Goal: Transaction & Acquisition: Purchase product/service

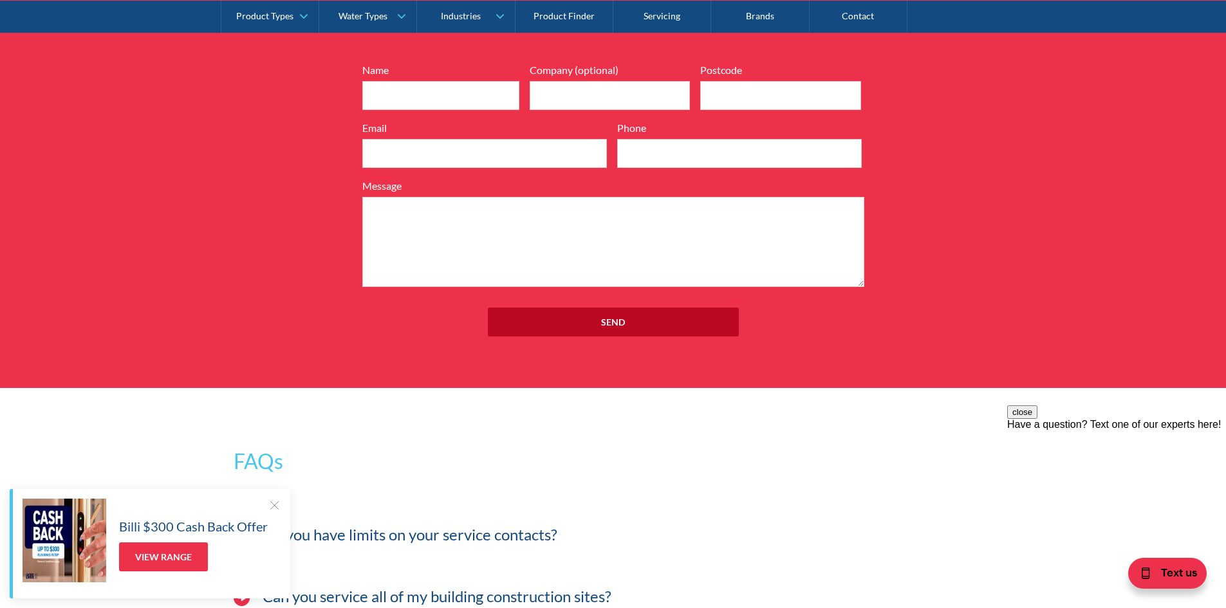
scroll to position [3337, 0]
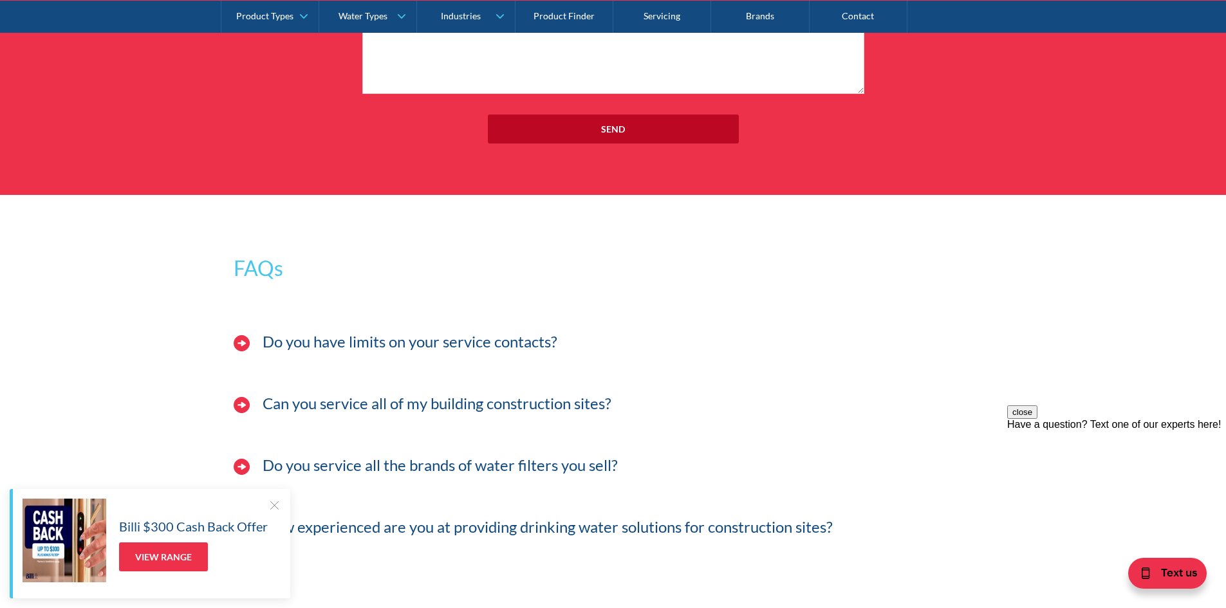
click at [314, 400] on h3 "Can you service all of my building construction sites?" at bounding box center [436, 403] width 349 height 19
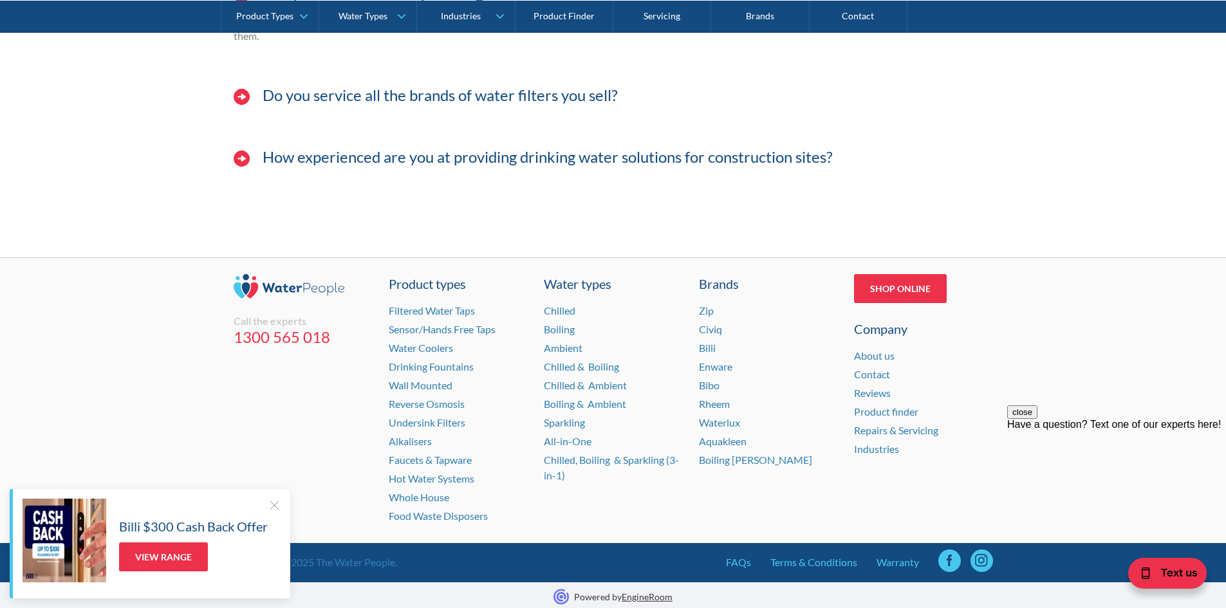
scroll to position [3751, 0]
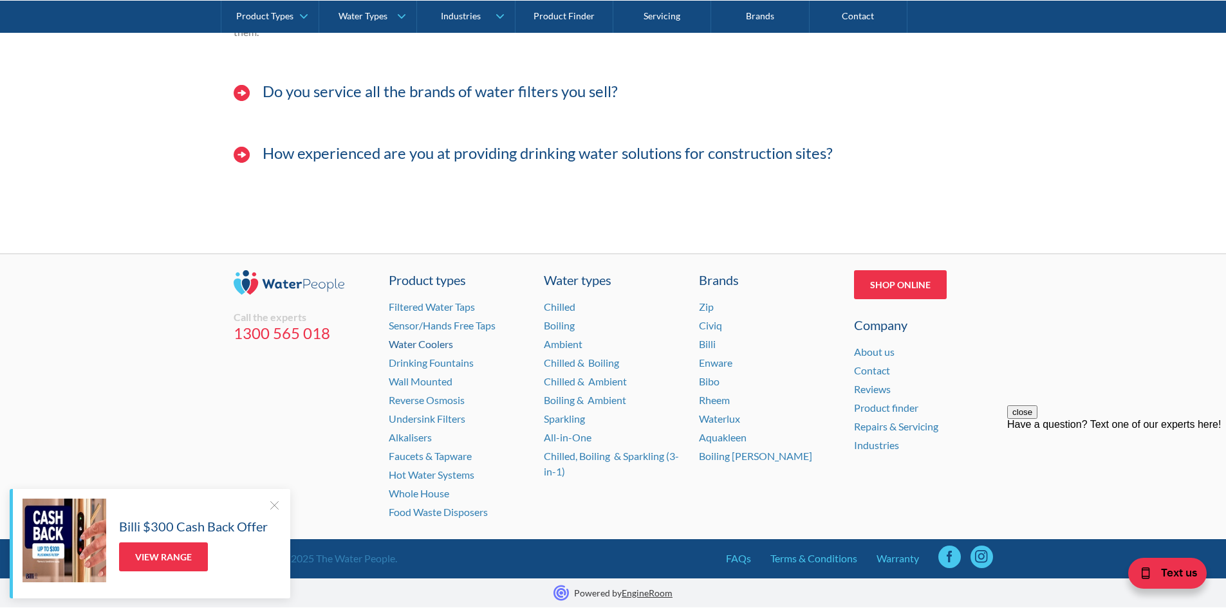
click at [391, 344] on link "Water Coolers" at bounding box center [421, 344] width 64 height 12
click at [724, 419] on link "Waterlux" at bounding box center [719, 418] width 41 height 12
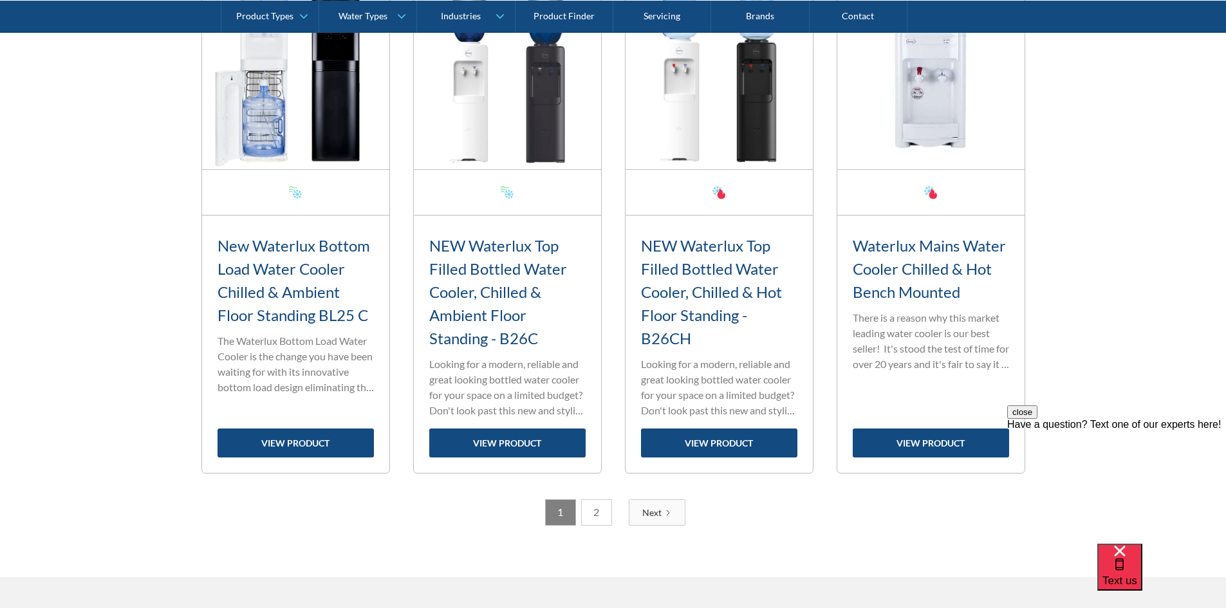
scroll to position [2187, 0]
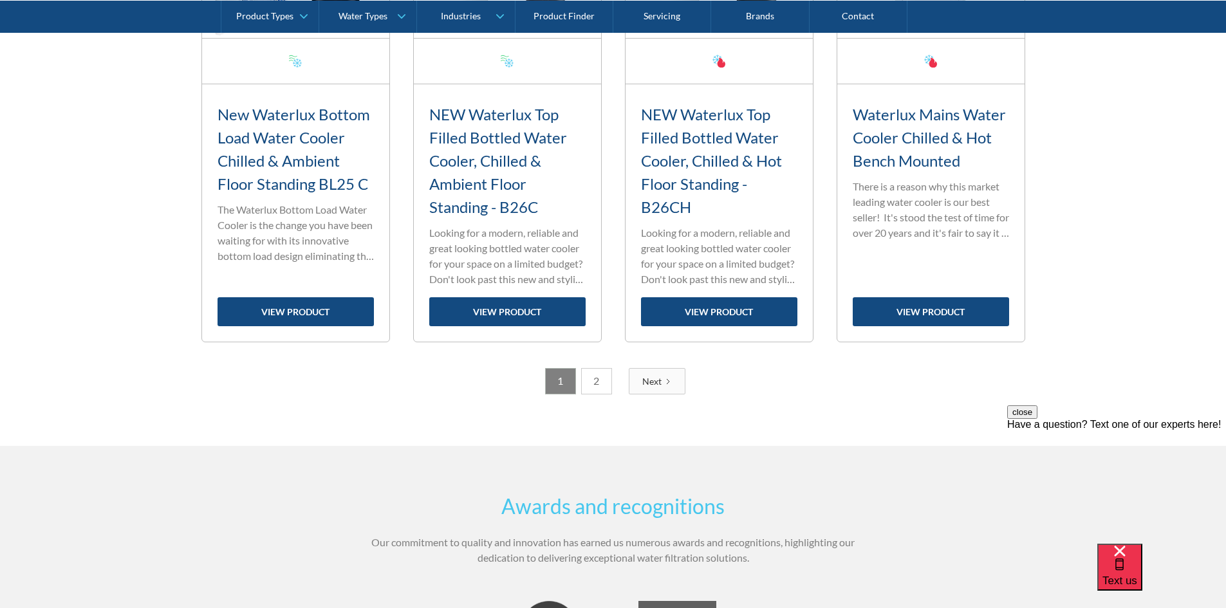
click at [658, 381] on div "Next" at bounding box center [651, 381] width 19 height 14
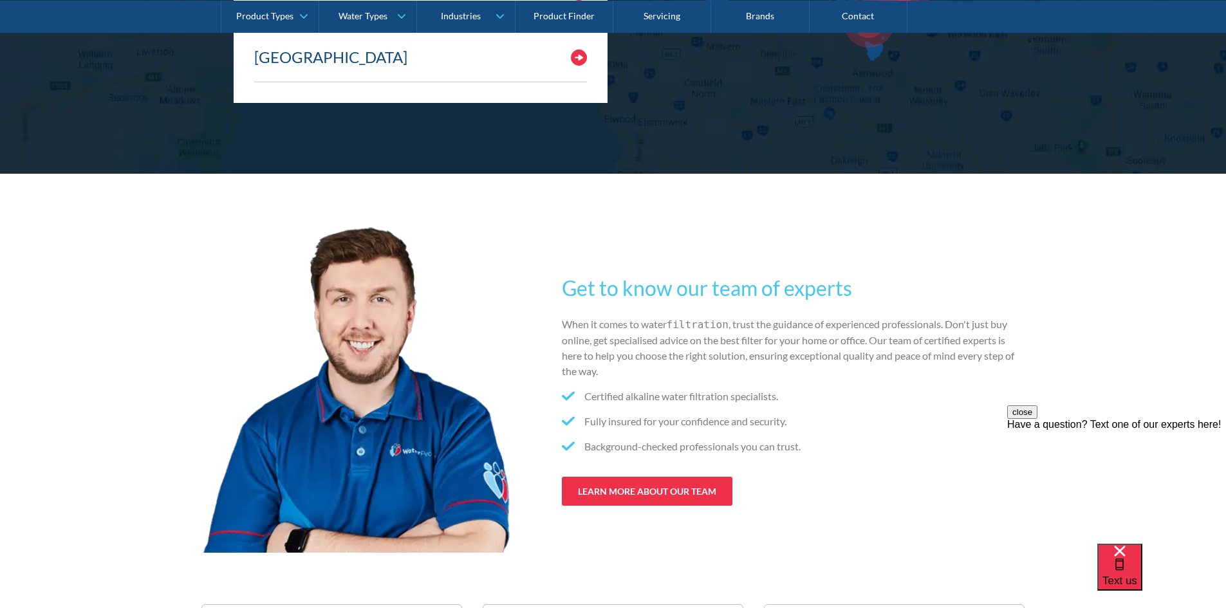
scroll to position [1673, 0]
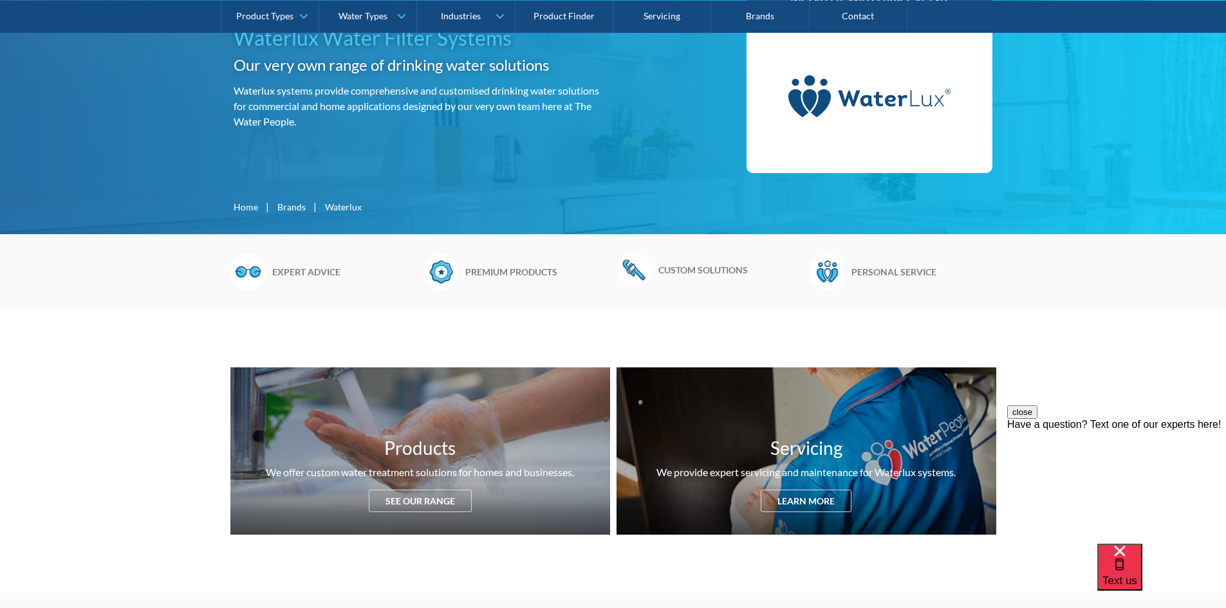
scroll to position [322, 0]
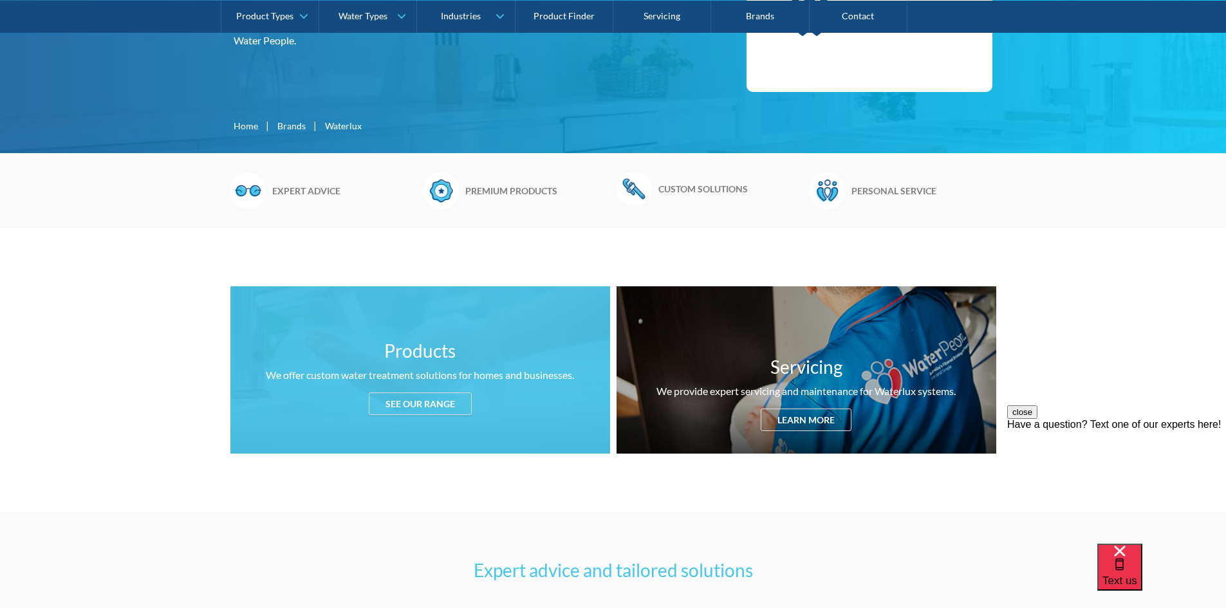
click at [376, 402] on div "See our range" at bounding box center [420, 403] width 103 height 23
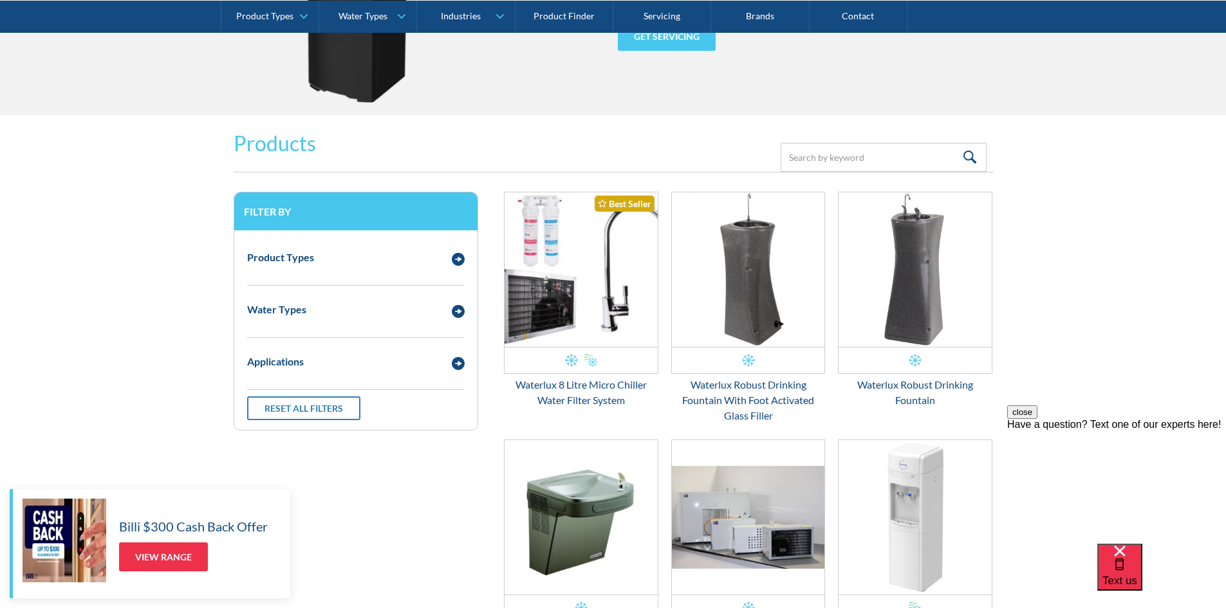
scroll to position [1731, 0]
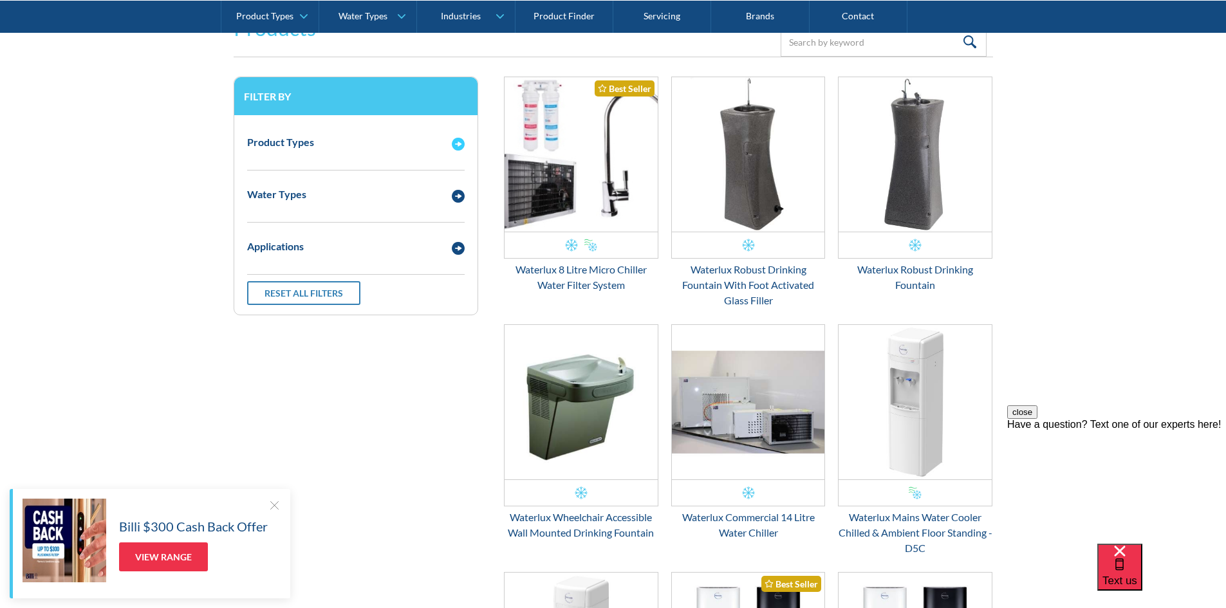
click at [458, 143] on img "Email Form 3" at bounding box center [458, 144] width 13 height 13
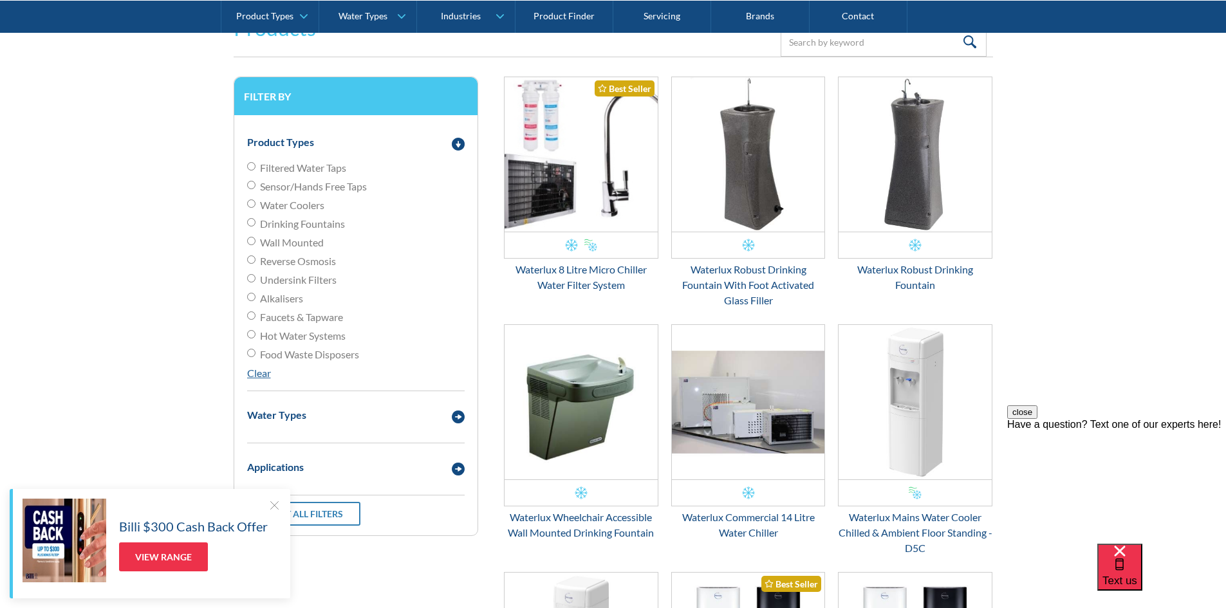
click at [250, 204] on input "Water Coolers" at bounding box center [251, 203] width 8 height 8
radio input "true"
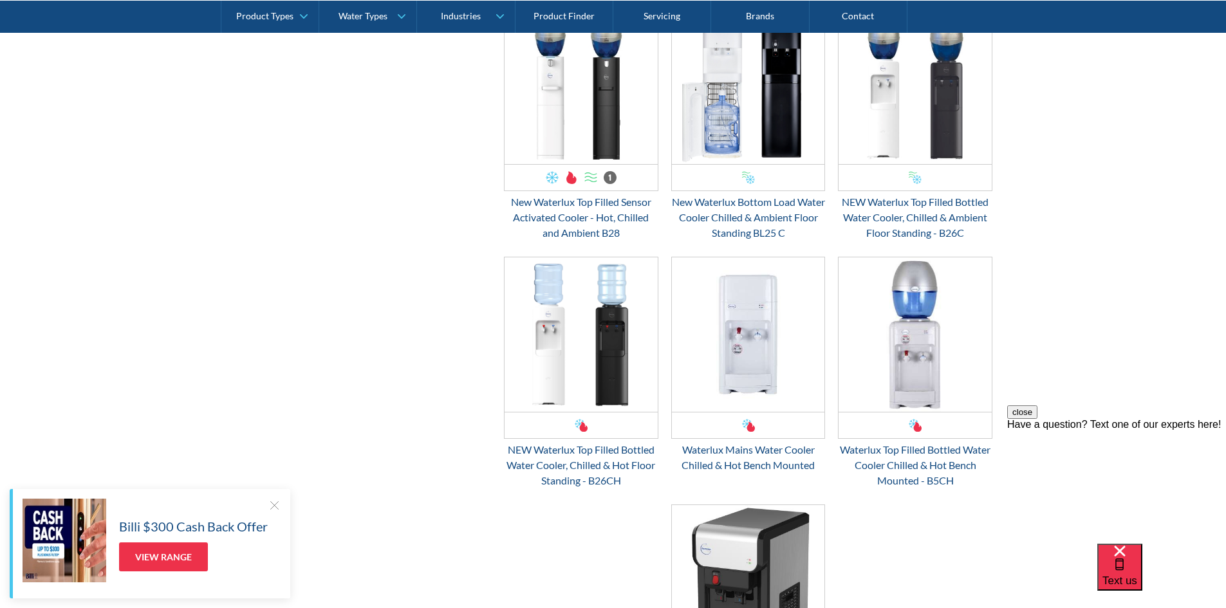
scroll to position [2567, 0]
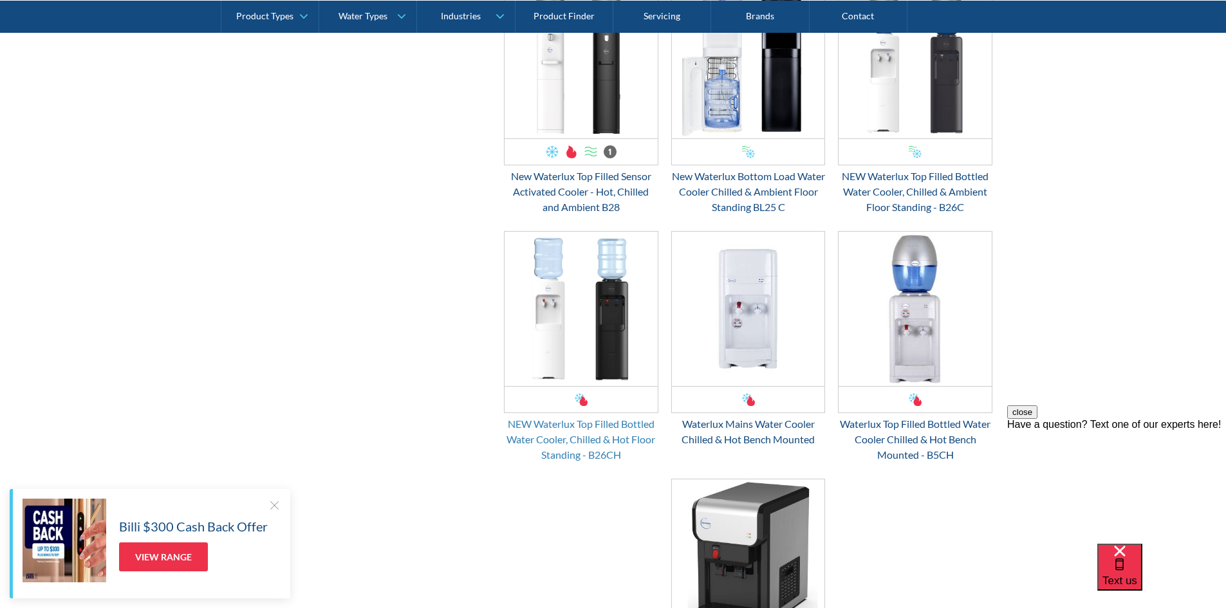
click at [524, 428] on div "NEW Waterlux Top Filled Bottled Water Cooler, Chilled & Hot Floor Standing - B2…" at bounding box center [581, 439] width 154 height 46
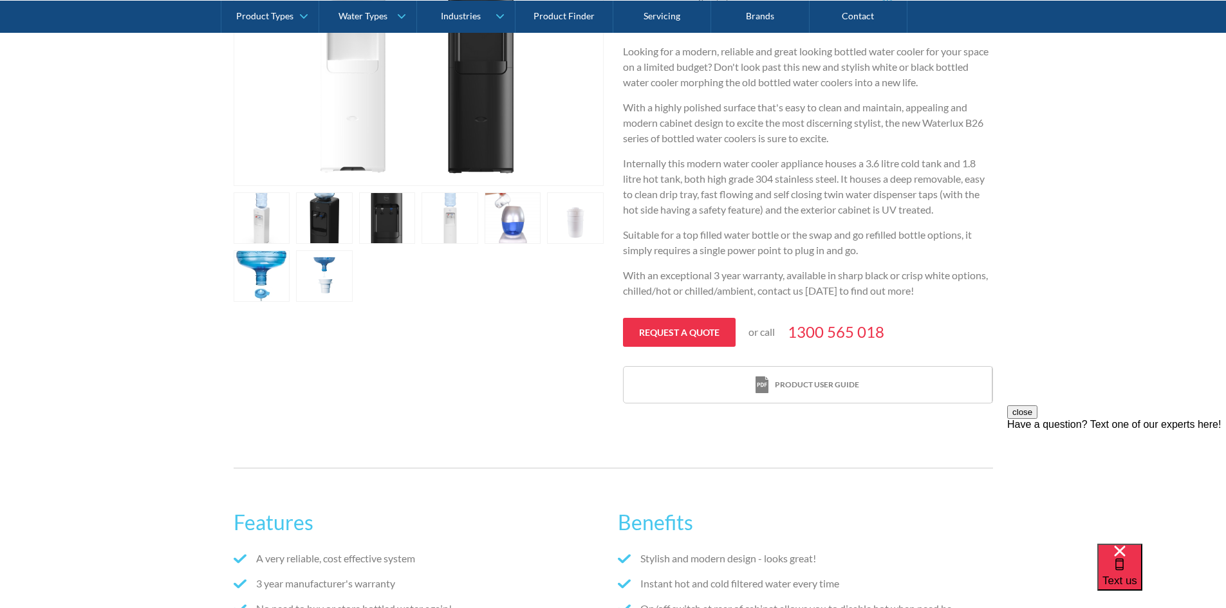
scroll to position [643, 0]
